Goal: Find specific page/section: Find specific page/section

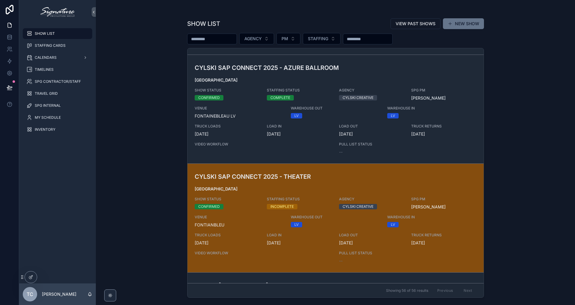
scroll to position [331, 0]
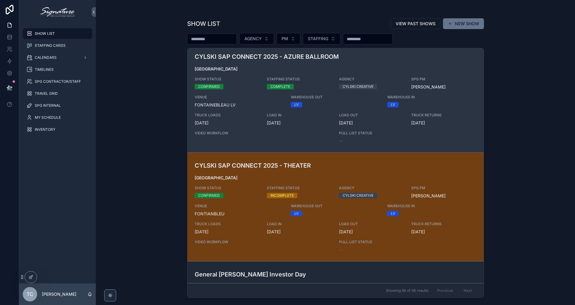
click at [265, 111] on div "CYLSKI SAP CONNECT 2025 - AZURE BALLROOM [GEOGRAPHIC_DATA] SHOW STATUS CONFIRME…" at bounding box center [336, 98] width 282 height 92
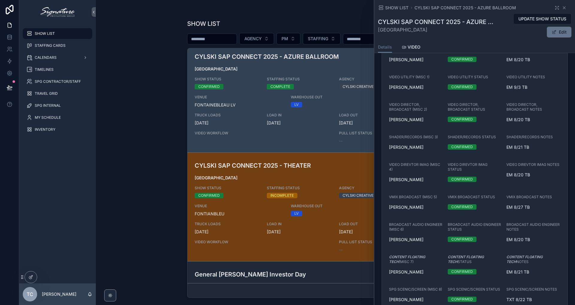
scroll to position [901, 0]
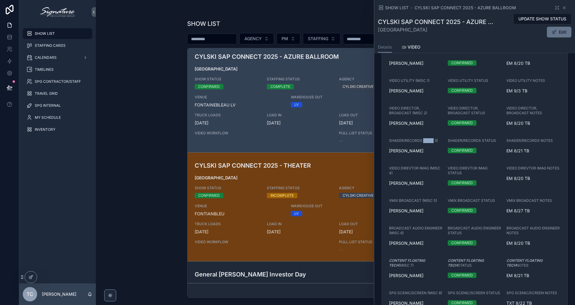
drag, startPoint x: 424, startPoint y: 157, endPoint x: 434, endPoint y: 155, distance: 10.3
click at [434, 143] on span "SHADER/RECORDS (MISC 3)" at bounding box center [413, 140] width 49 height 5
drag, startPoint x: 426, startPoint y: 129, endPoint x: 410, endPoint y: 123, distance: 17.6
click at [410, 115] on span "VIDEO DIRECTOR, BROADCAST (MISC 2)" at bounding box center [416, 111] width 54 height 10
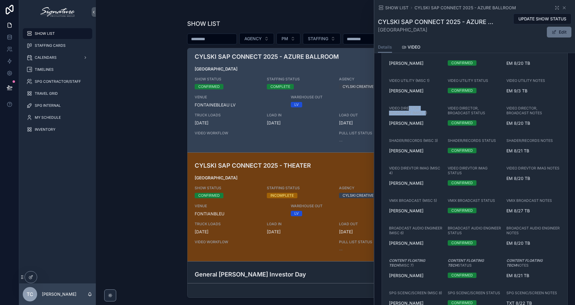
click at [410, 115] on span "VIDEO DIRECTOR, BROADCAST (MISC 2)" at bounding box center [416, 111] width 54 height 10
drag, startPoint x: 396, startPoint y: 157, endPoint x: 389, endPoint y: 158, distance: 6.6
click at [389, 143] on span "SHADER/RECORDS (MISC 3)" at bounding box center [413, 140] width 49 height 5
drag, startPoint x: 390, startPoint y: 157, endPoint x: 449, endPoint y: 152, distance: 59.6
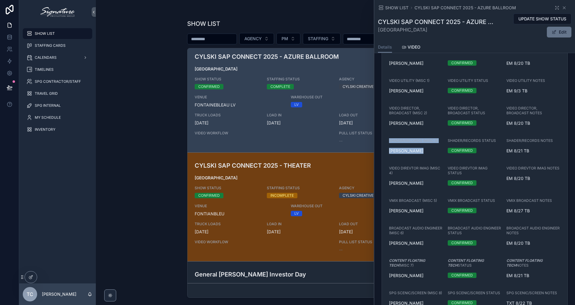
click at [449, 152] on form "STAFFING NOTES SEE THEATER FOR NOTES AND UNAVAILABLE CREW UNAVAILABLE CREW [PER…" at bounding box center [475, 44] width 186 height 542
